Goal: Task Accomplishment & Management: Complete application form

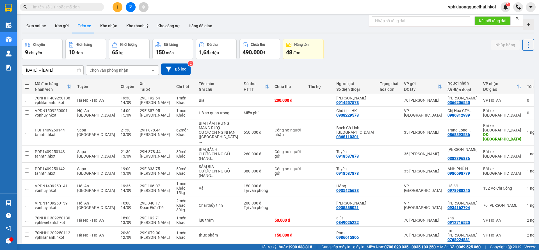
click at [71, 51] on span "10" at bounding box center [71, 52] width 6 height 7
click at [86, 45] on div "Đơn hàng" at bounding box center [84, 45] width 15 height 4
click at [18, 47] on main "ver 1.8.143 Đơn online Kho gửi Trên xe Kho nhận Kho thanh lý Kho công nợ Hàng đ…" at bounding box center [269, 122] width 539 height 244
click at [38, 43] on div "Chuyến" at bounding box center [39, 45] width 12 height 4
click at [59, 25] on button "Kho gửi" at bounding box center [62, 25] width 23 height 13
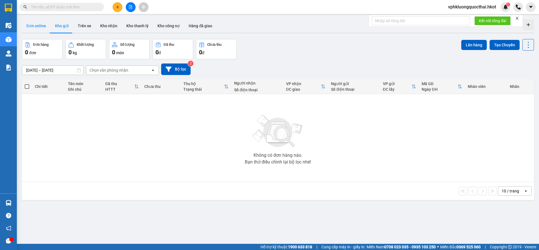
click at [40, 31] on button "Đơn online" at bounding box center [36, 25] width 29 height 13
type input "12/09/2025 – 15/09/2025"
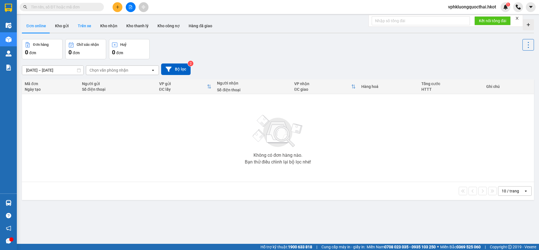
click at [81, 31] on button "Trên xe" at bounding box center [84, 25] width 22 height 13
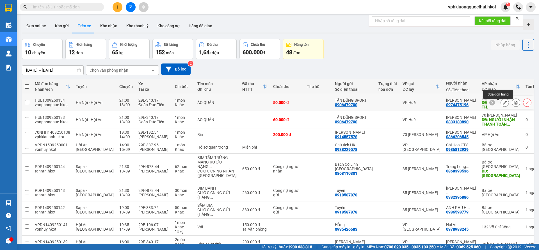
click at [500, 106] on div at bounding box center [504, 102] width 8 height 8
click at [503, 104] on icon at bounding box center [505, 102] width 4 height 4
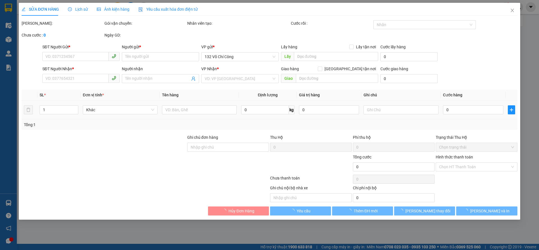
type input "0906479700"
type input "TÂN DŨNG SPORT"
type input "0974475196"
type input "Quang Trung"
type input "NGƯỜI NHẬN THANH TOÁN CƯỚC"
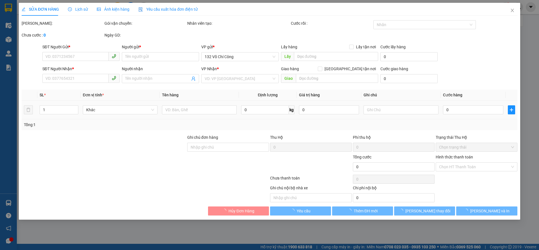
type input "50.000"
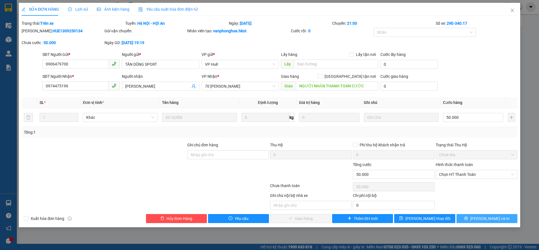
click at [501, 218] on button "Lưu và In" at bounding box center [486, 218] width 61 height 9
